Goal: Transaction & Acquisition: Purchase product/service

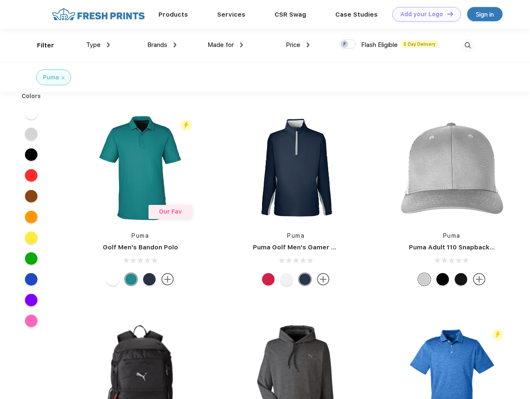
scroll to position [0, 0]
click at [423, 14] on link "Add your Logo Design Tool" at bounding box center [426, 14] width 69 height 15
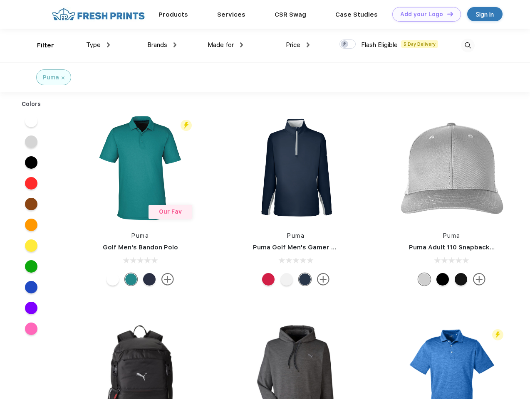
click at [0, 0] on div "Design Tool" at bounding box center [0, 0] width 0 height 0
click at [446, 14] on link "Add your Logo Design Tool" at bounding box center [426, 14] width 69 height 15
click at [40, 45] on div "Filter" at bounding box center [45, 46] width 17 height 10
click at [98, 45] on span "Type" at bounding box center [93, 44] width 15 height 7
click at [162, 45] on span "Brands" at bounding box center [157, 44] width 20 height 7
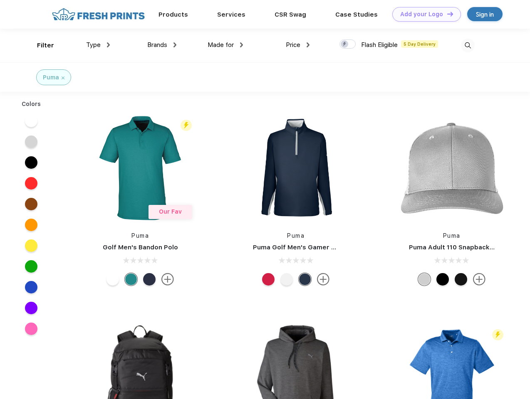
click at [225, 45] on span "Made for" at bounding box center [221, 44] width 26 height 7
click at [298, 45] on span "Price" at bounding box center [293, 44] width 15 height 7
click at [348, 45] on div at bounding box center [347, 44] width 16 height 9
click at [345, 45] on input "checkbox" at bounding box center [341, 41] width 5 height 5
click at [468, 45] on img at bounding box center [468, 46] width 14 height 14
